Goal: Information Seeking & Learning: Learn about a topic

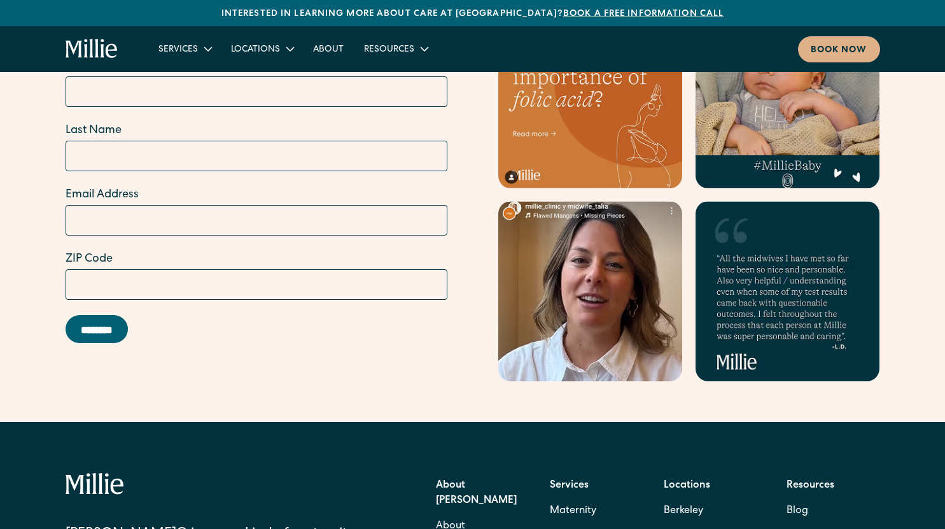
scroll to position [5192, 0]
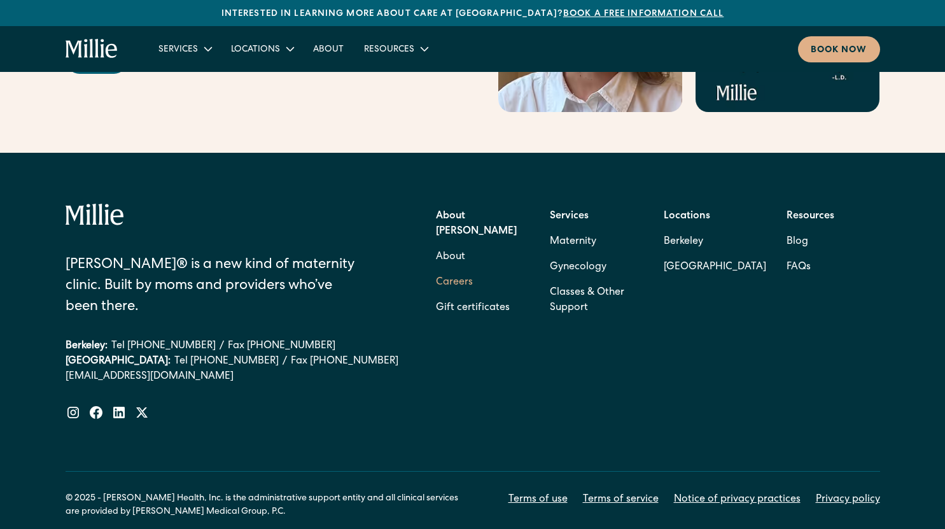
click at [466, 270] on link "Careers" at bounding box center [454, 282] width 37 height 25
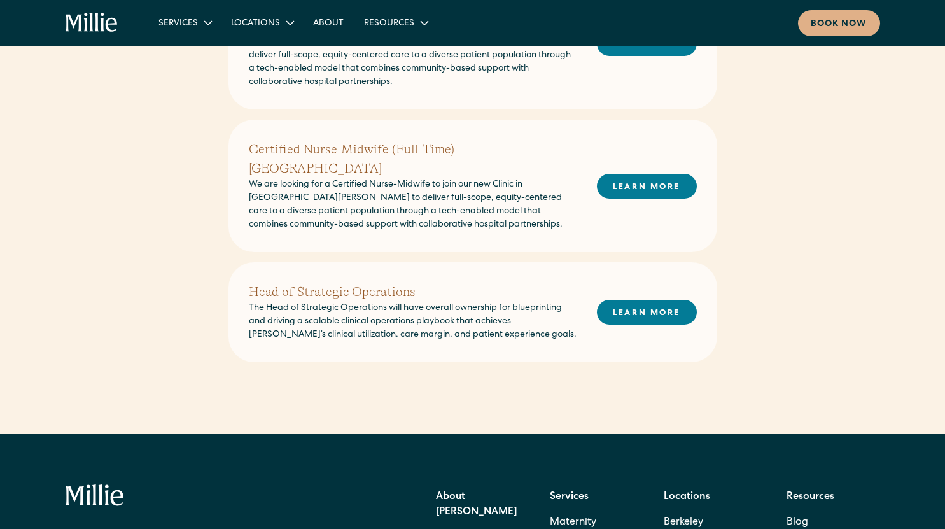
scroll to position [557, 0]
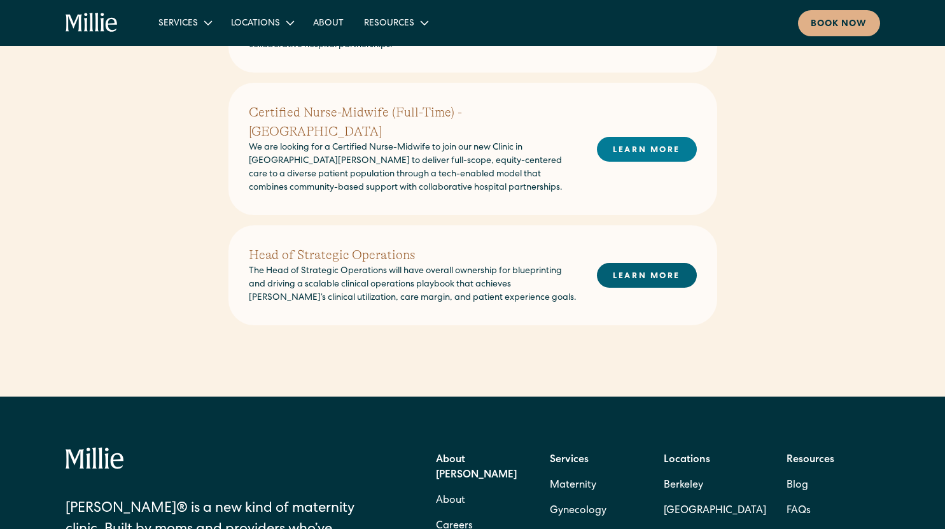
click at [613, 263] on link "LEARN MORE" at bounding box center [647, 275] width 100 height 25
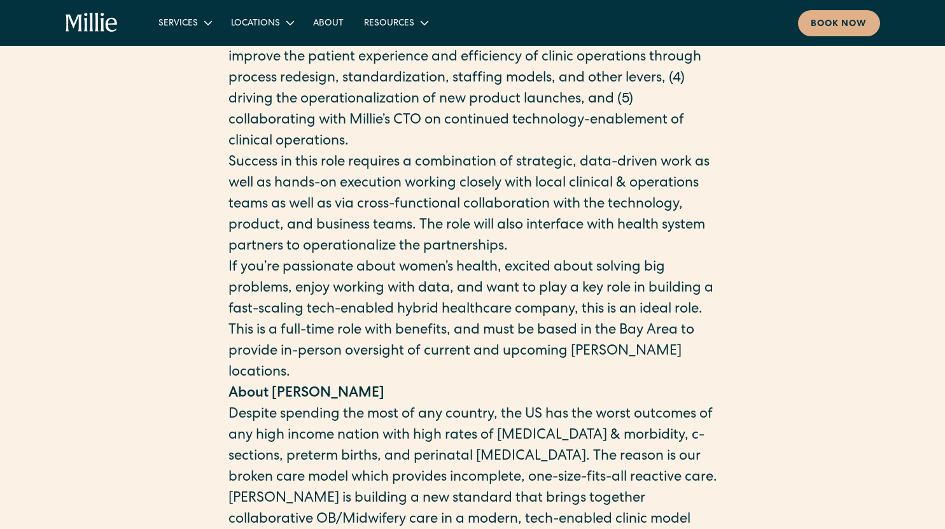
scroll to position [427, 0]
